Goal: Check status: Check status

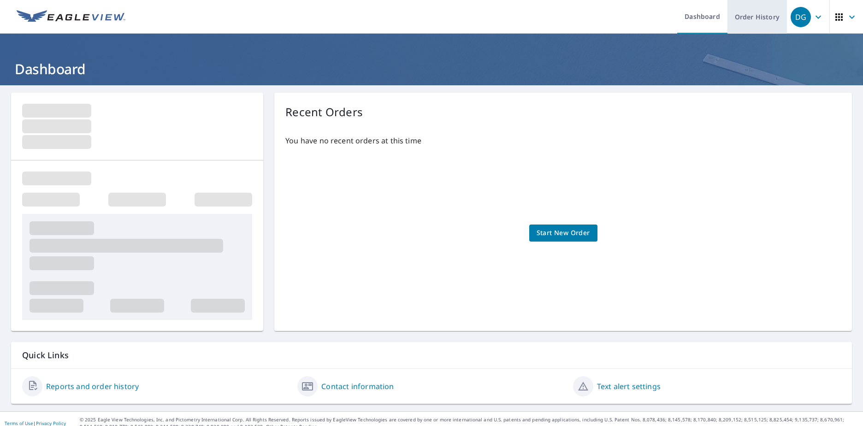
click at [743, 18] on link "Order History" at bounding box center [756, 17] width 59 height 34
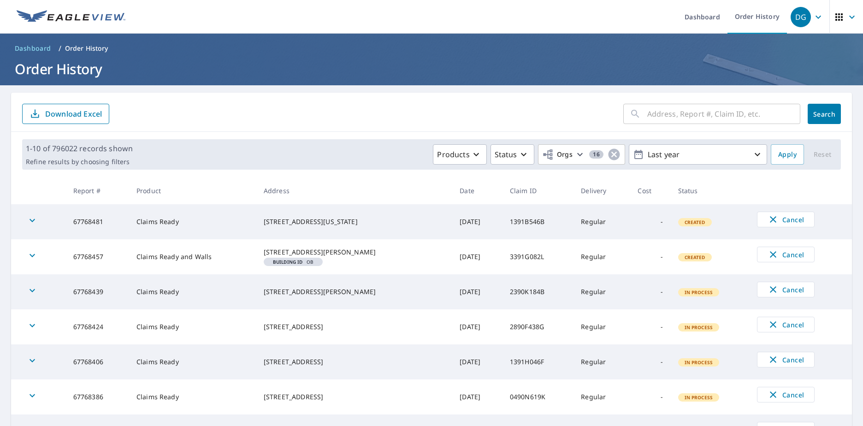
click at [712, 108] on input "text" at bounding box center [723, 114] width 153 height 26
paste input "11-91H1-49Z"
click at [672, 112] on input "11-91H1-49Z" at bounding box center [714, 114] width 135 height 26
click at [652, 112] on input "11-91H149Z" at bounding box center [714, 114] width 135 height 26
type input "1191H149Z"
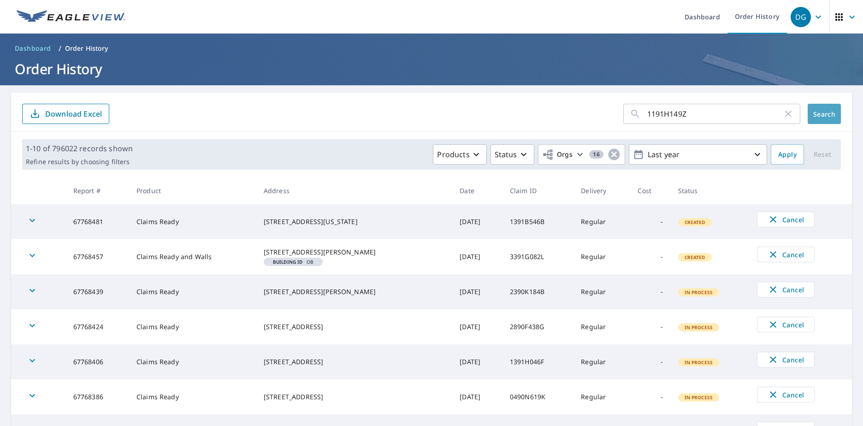
click at [820, 110] on span "Search" at bounding box center [824, 114] width 18 height 9
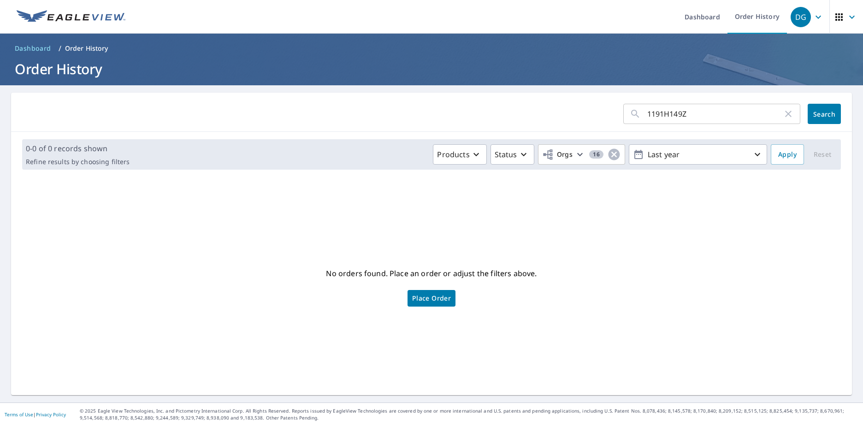
click at [446, 300] on span "Place Order" at bounding box center [431, 298] width 39 height 5
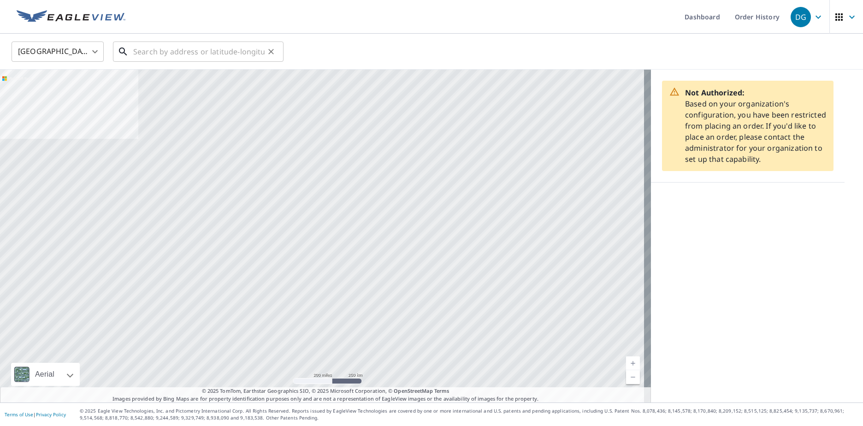
click at [182, 47] on input "text" at bounding box center [198, 52] width 131 height 26
click at [669, 95] on icon at bounding box center [674, 92] width 10 height 10
drag, startPoint x: 788, startPoint y: 28, endPoint x: 792, endPoint y: 23, distance: 7.2
click at [788, 28] on button "DG" at bounding box center [808, 17] width 42 height 34
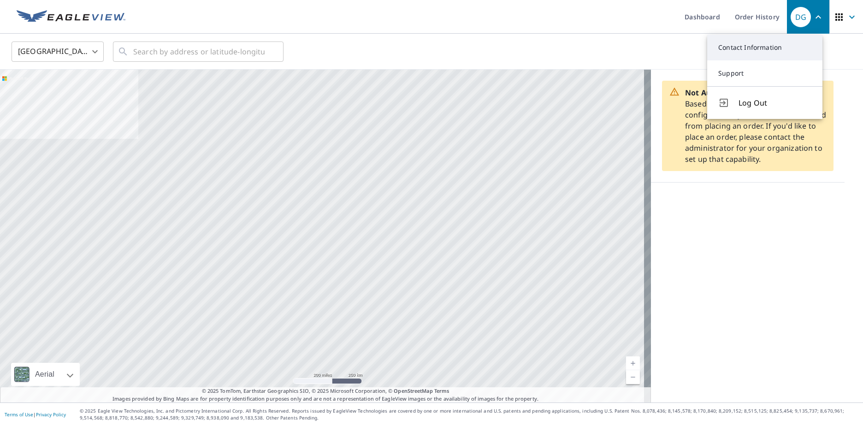
click at [747, 45] on link "Contact Information" at bounding box center [764, 48] width 115 height 26
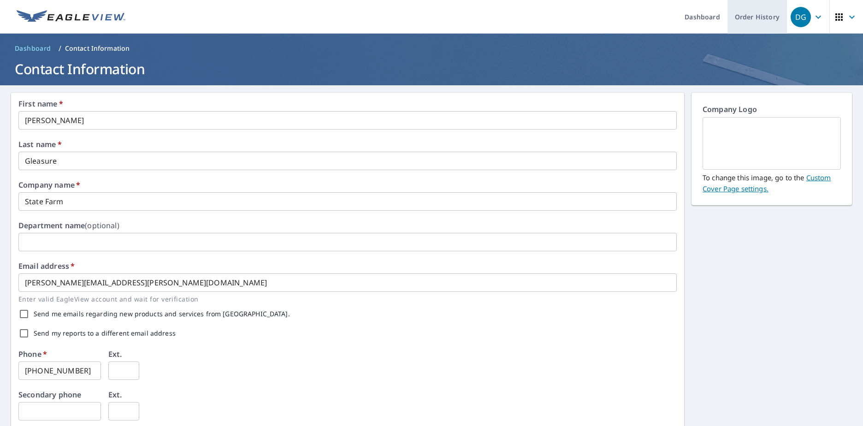
click at [759, 19] on link "Order History" at bounding box center [756, 17] width 59 height 34
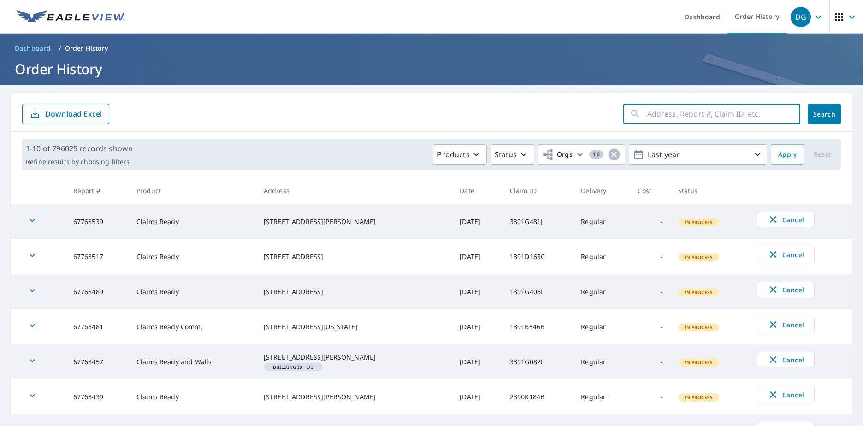
click at [685, 115] on input "text" at bounding box center [723, 114] width 153 height 26
paste input "11-91H1-49Z"
click at [670, 113] on input "11-91H1-49Z" at bounding box center [714, 114] width 135 height 26
click at [651, 116] on input "11-91H149Z" at bounding box center [714, 114] width 135 height 26
type input "1191H149Z"
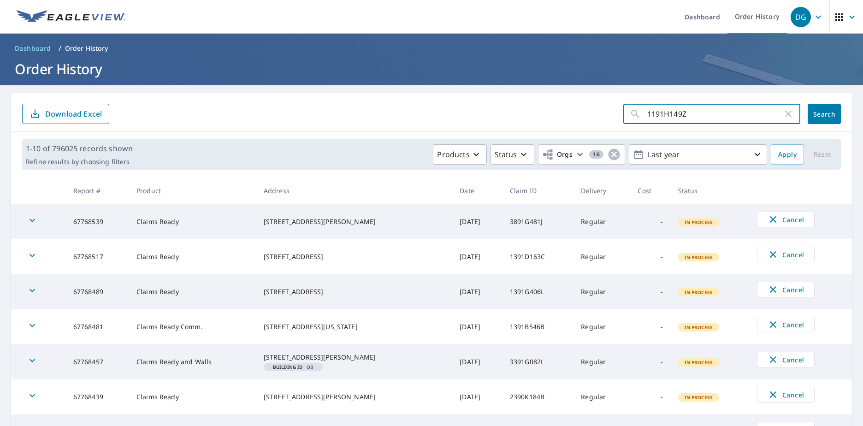
click at [820, 120] on button "Search" at bounding box center [823, 114] width 33 height 20
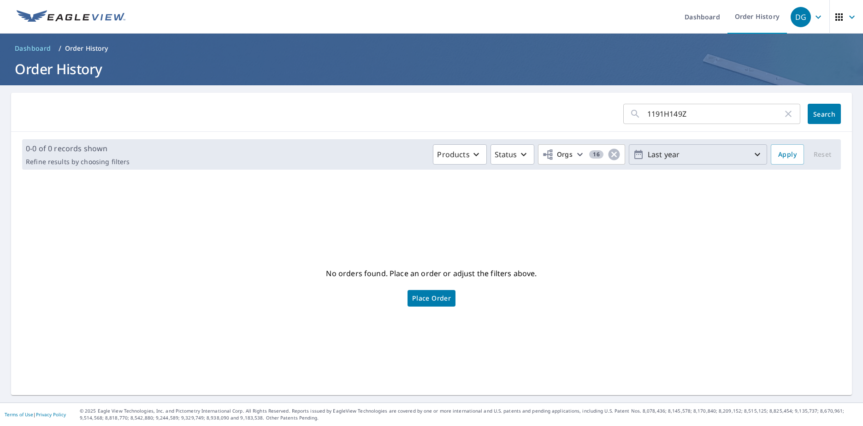
click at [694, 156] on p "Last year" at bounding box center [698, 155] width 108 height 16
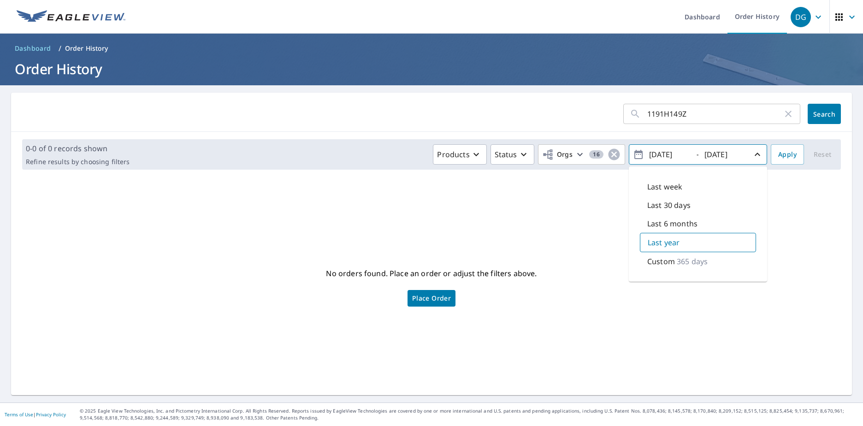
click at [555, 211] on div "No orders found. Place an order or adjust the filters above. Place Order" at bounding box center [431, 285] width 826 height 203
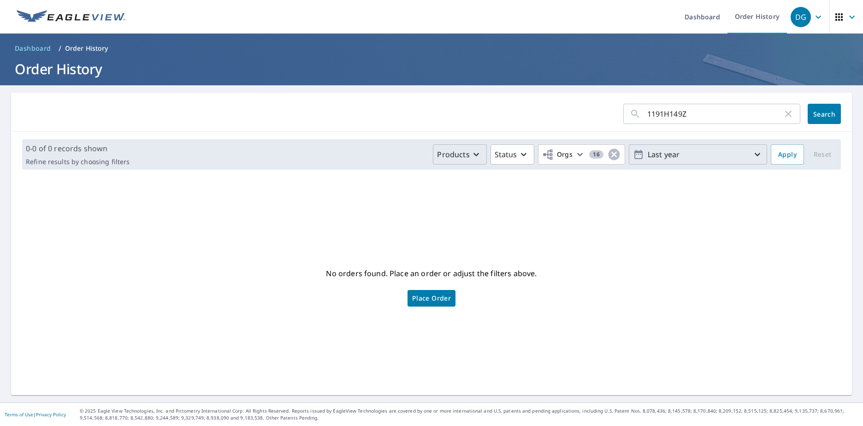
click at [471, 159] on icon "button" at bounding box center [476, 154] width 11 height 11
click at [353, 134] on div "0-0 of 0 records shown Refine results by choosing filters Products Bid Perfect …" at bounding box center [431, 154] width 841 height 45
click at [745, 107] on input "1191H149Z" at bounding box center [714, 114] width 135 height 26
paste input "-91D6-98M"
click at [672, 113] on input "11-91D6-98M" at bounding box center [714, 114] width 135 height 26
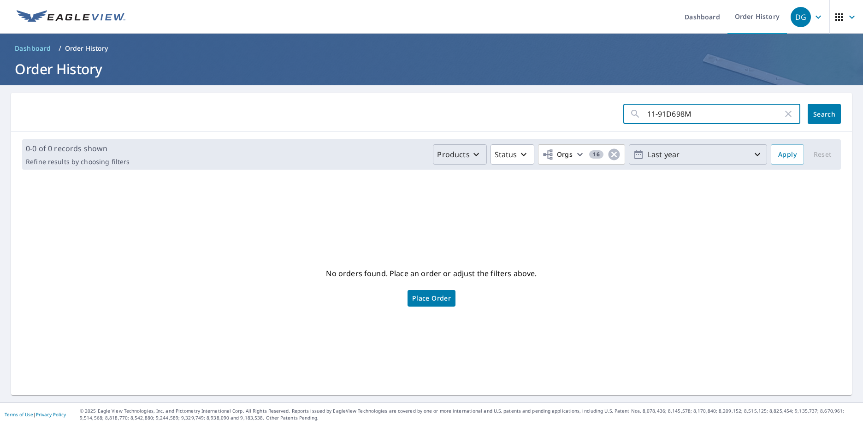
click at [652, 115] on input "11-91D698M" at bounding box center [714, 114] width 135 height 26
type input "1191D698M"
click at [815, 116] on span "Search" at bounding box center [824, 114] width 18 height 9
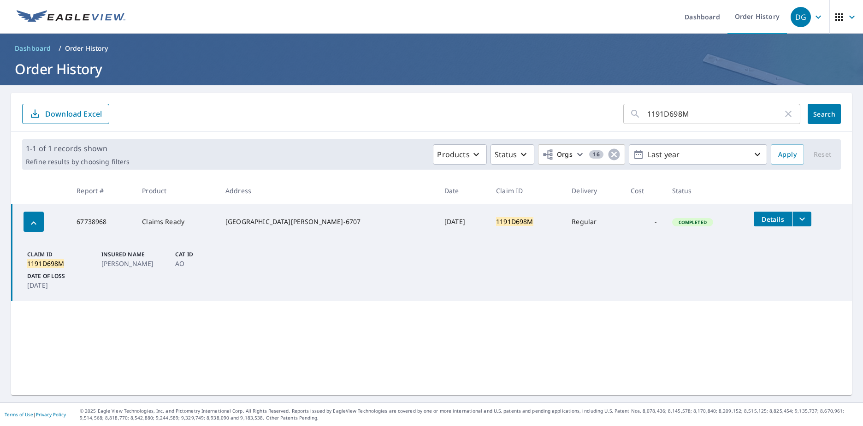
click at [779, 119] on div "1191D698M ​" at bounding box center [711, 114] width 177 height 20
click at [783, 113] on icon "button" at bounding box center [787, 113] width 11 height 11
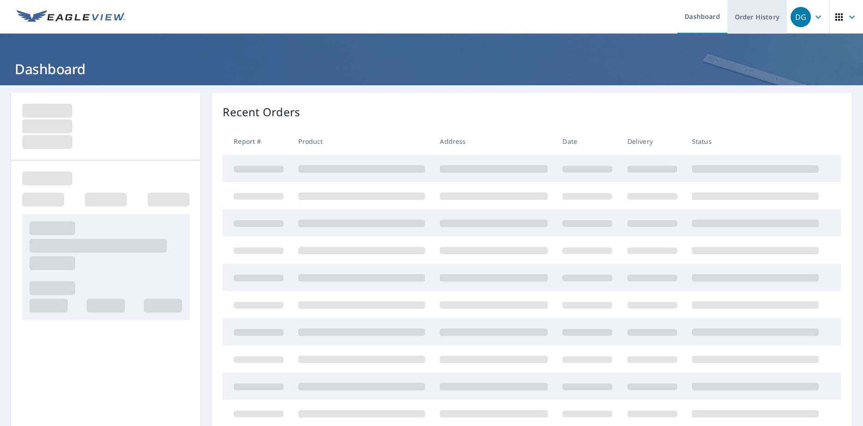
click at [758, 21] on link "Order History" at bounding box center [756, 17] width 59 height 34
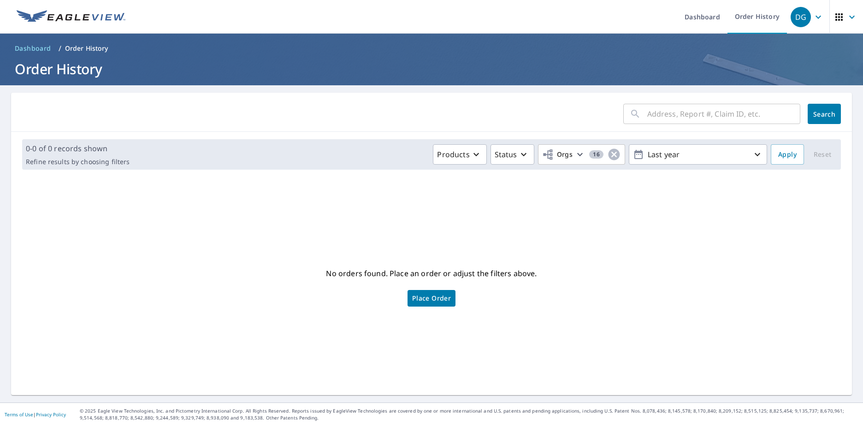
click at [665, 110] on input "text" at bounding box center [723, 114] width 153 height 26
paste input "11-91H1-49Z"
click at [673, 115] on input "11-91H1-49Z" at bounding box center [714, 114] width 135 height 26
click at [651, 114] on input "11-91H149Z" at bounding box center [714, 114] width 135 height 26
type input "1191H149Z"
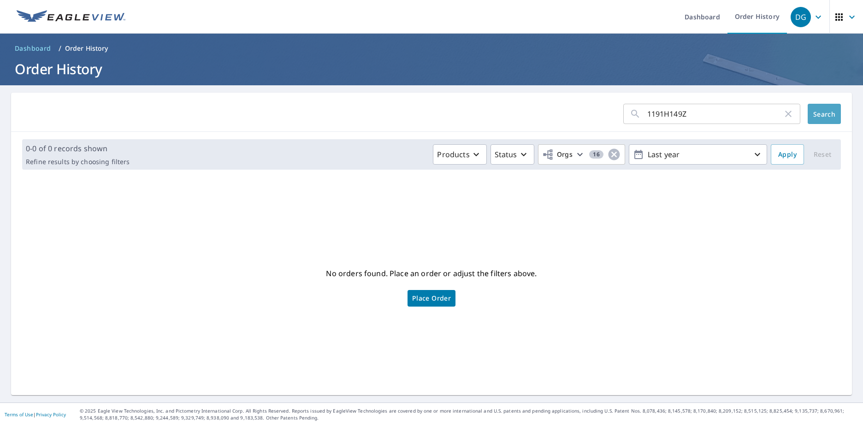
click at [807, 121] on button "Search" at bounding box center [823, 114] width 33 height 20
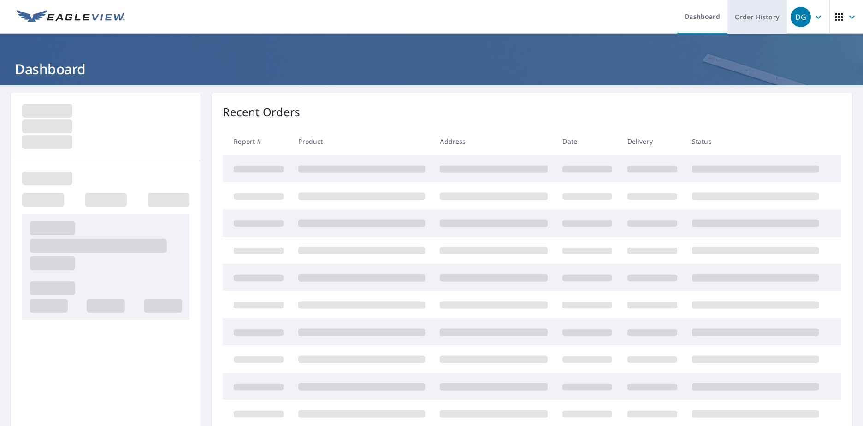
click at [754, 24] on link "Order History" at bounding box center [756, 17] width 59 height 34
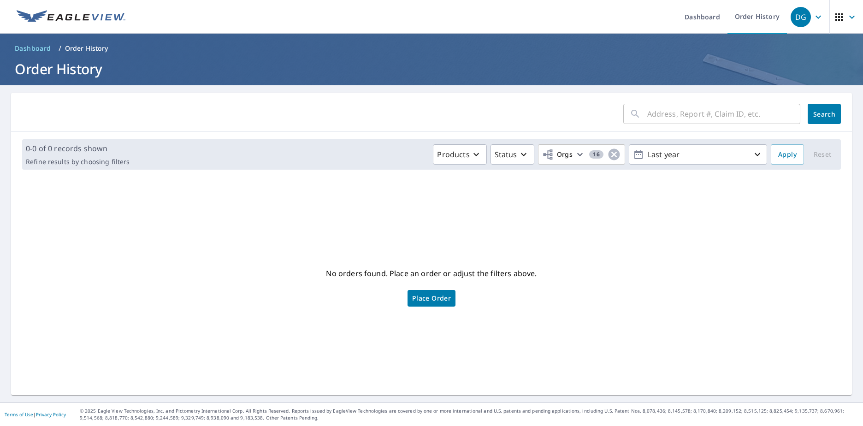
click at [640, 114] on div "​" at bounding box center [711, 114] width 177 height 20
paste input "11-91H1-49Z"
click at [674, 113] on input "11-91H1-49Z" at bounding box center [714, 114] width 135 height 26
click at [651, 114] on input "11-91H149Z" at bounding box center [714, 114] width 135 height 26
type input "1191H149Z"
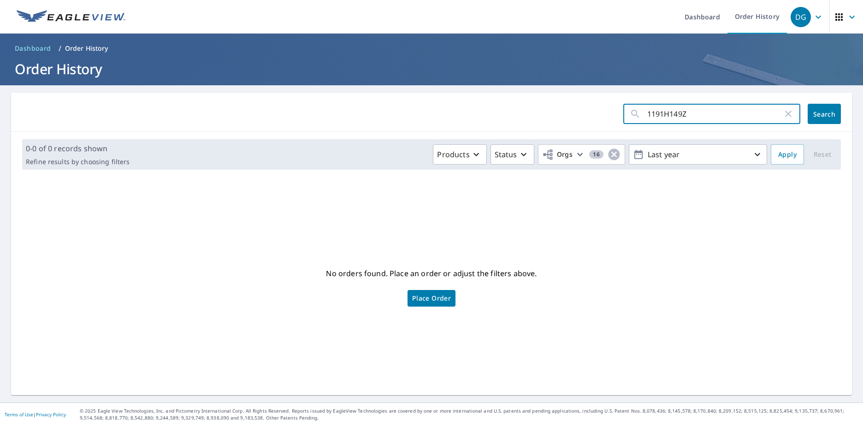
click at [808, 118] on button "Search" at bounding box center [823, 114] width 33 height 20
click at [663, 108] on input "1191H149Z" at bounding box center [714, 114] width 135 height 26
paste input "-91D6-98M"
click at [653, 114] on input "11-91D6-98M" at bounding box center [714, 114] width 135 height 26
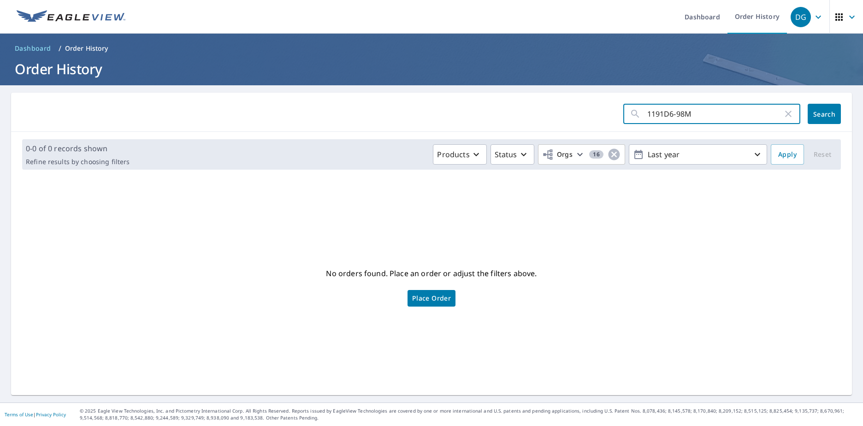
drag, startPoint x: 670, startPoint y: 115, endPoint x: 714, endPoint y: 116, distance: 44.2
click at [670, 115] on input "1191D6-98M" at bounding box center [714, 114] width 135 height 26
type input "1191D698M"
click at [821, 117] on span "Search" at bounding box center [824, 114] width 18 height 9
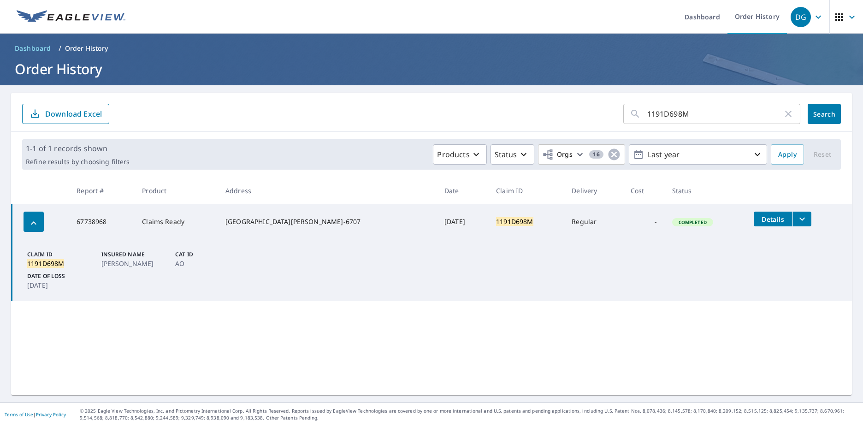
click at [673, 223] on span "Completed" at bounding box center [692, 222] width 39 height 6
click at [421, 259] on td "Claim ID 1191D698M Insured Name HYATT, WILFRED Cat ID AO Date of Loss Jun 07, 2…" at bounding box center [432, 270] width 840 height 62
click at [794, 215] on button "filesDropdownBtn-67738968" at bounding box center [801, 219] width 19 height 15
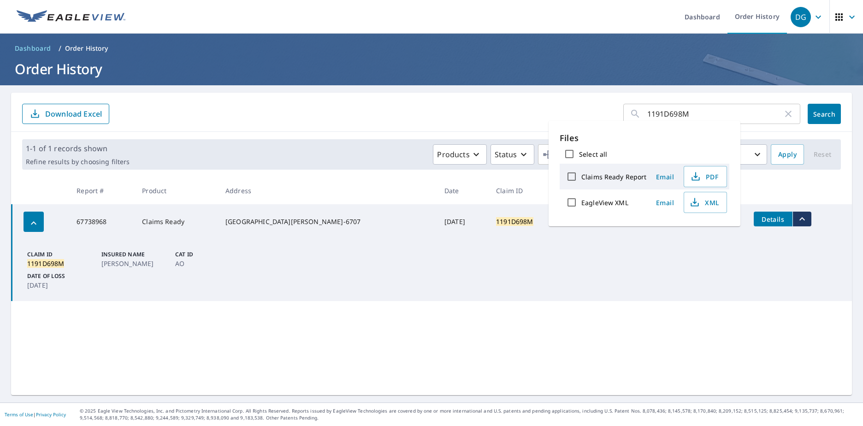
click at [347, 254] on td "Claim ID 1191D698M Insured Name HYATT, WILFRED Cat ID AO Date of Loss Jun 07, 2…" at bounding box center [432, 270] width 840 height 62
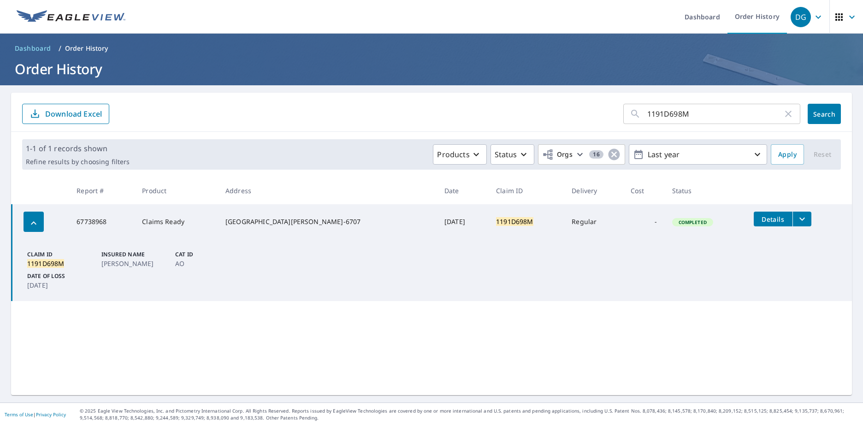
drag, startPoint x: 798, startPoint y: 221, endPoint x: 792, endPoint y: 222, distance: 6.5
click at [797, 221] on td "Details" at bounding box center [799, 218] width 106 height 29
click at [796, 222] on icon "filesDropdownBtn-67738968" at bounding box center [801, 218] width 11 height 11
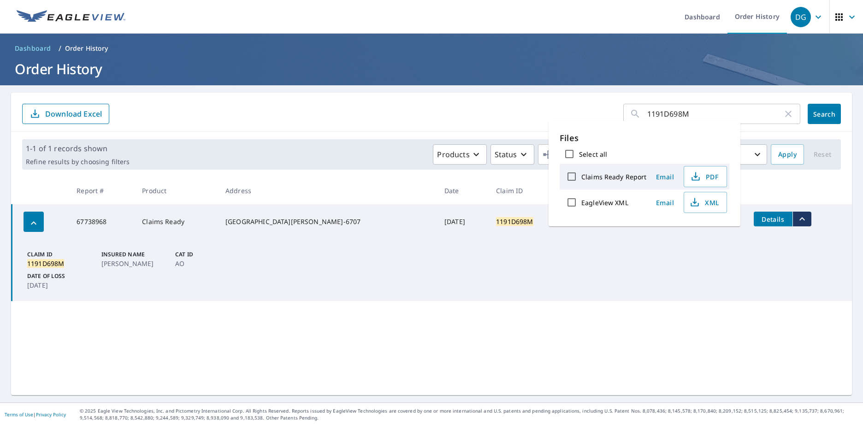
click at [498, 264] on td "Claim ID 1191D698M Insured Name HYATT, WILFRED Cat ID AO Date of Loss Jun 07, 2…" at bounding box center [432, 270] width 840 height 62
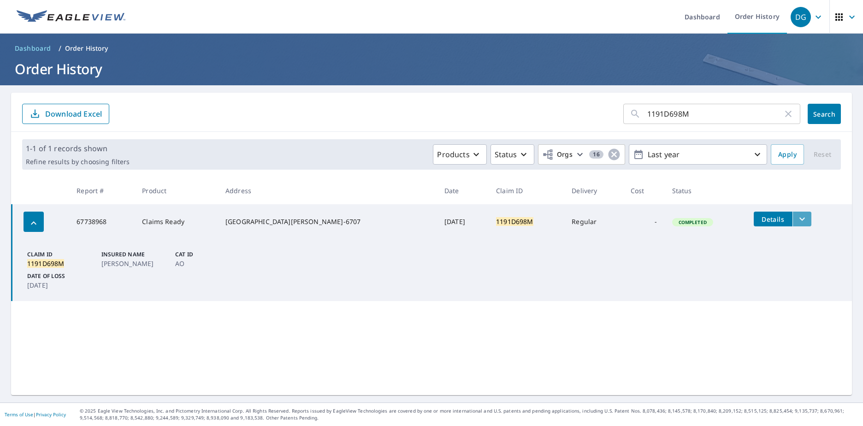
click at [796, 221] on icon "filesDropdownBtn-67738968" at bounding box center [801, 218] width 11 height 11
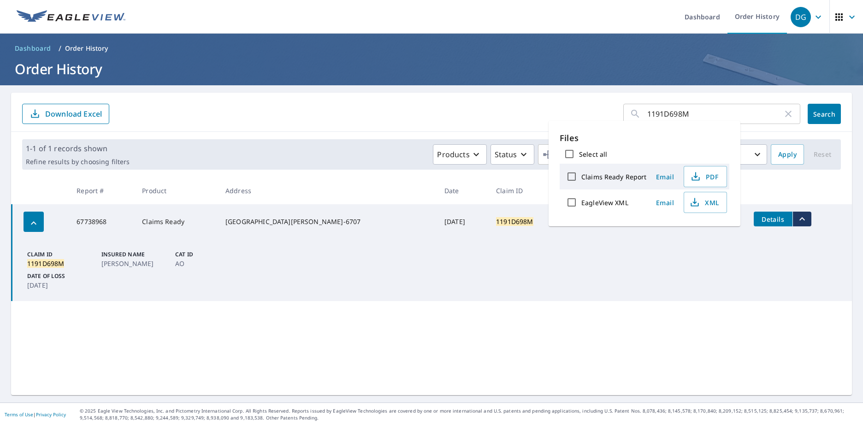
click at [607, 277] on td "Claim ID 1191D698M Insured Name HYATT, WILFRED Cat ID AO Date of Loss Jun 07, 2…" at bounding box center [432, 270] width 840 height 62
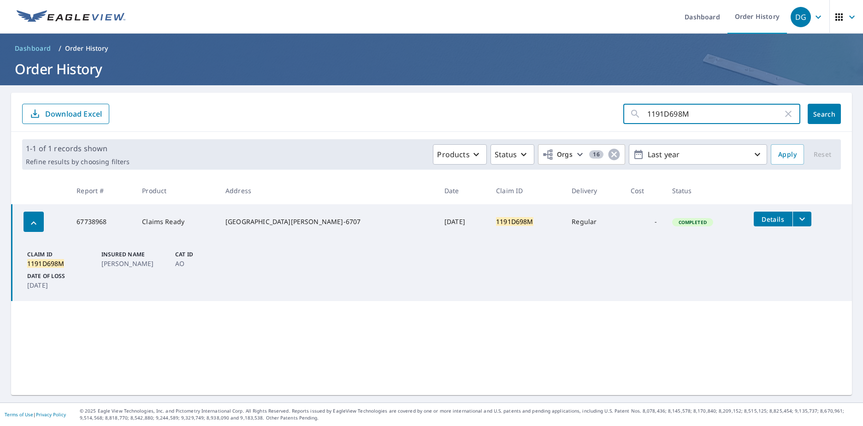
drag, startPoint x: 695, startPoint y: 117, endPoint x: 579, endPoint y: 115, distance: 115.7
click at [585, 115] on form "1191D698M ​ Search Download Excel" at bounding box center [431, 114] width 818 height 20
click at [662, 110] on input "1191D698M" at bounding box center [714, 114] width 135 height 26
click at [692, 112] on input "1191D698M" at bounding box center [714, 114] width 135 height 26
drag, startPoint x: 690, startPoint y: 114, endPoint x: 623, endPoint y: 113, distance: 66.8
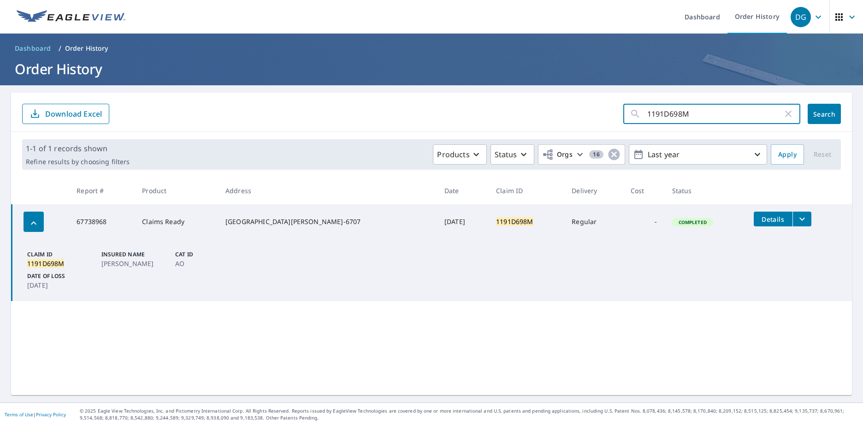
click at [623, 113] on div "1191D698M ​" at bounding box center [711, 114] width 177 height 20
type input "1190x520j"
click button "Search" at bounding box center [823, 114] width 33 height 20
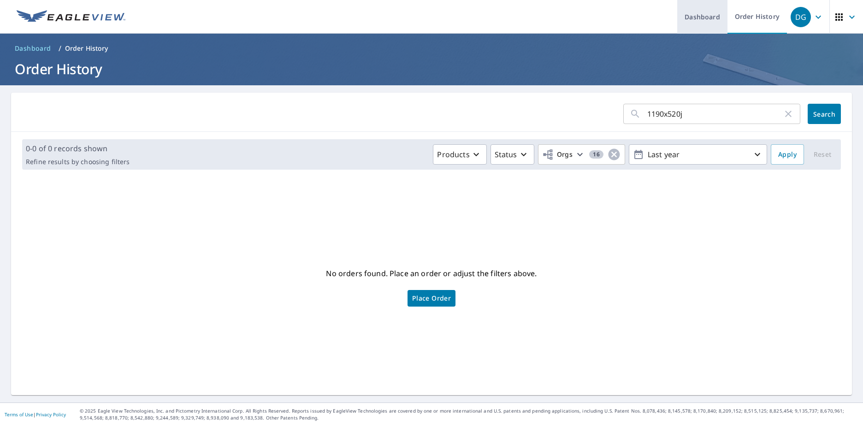
click at [693, 27] on link "Dashboard" at bounding box center [702, 17] width 50 height 34
